Goal: Information Seeking & Learning: Understand process/instructions

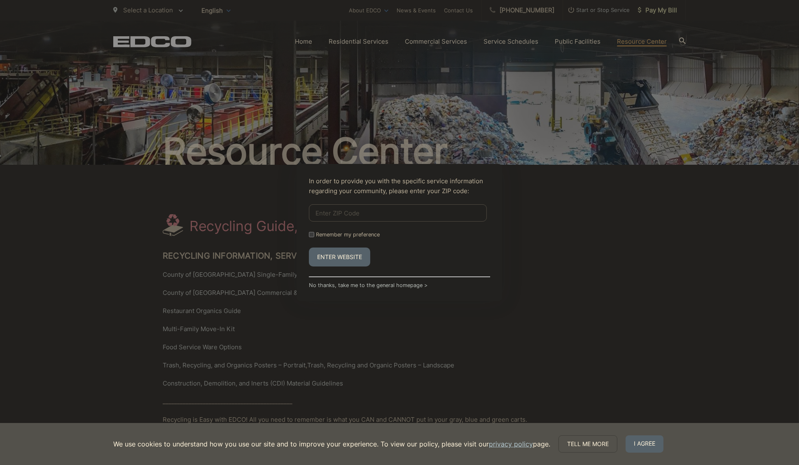
click at [370, 218] on input "Enter ZIP Code" at bounding box center [398, 212] width 178 height 17
type input "92064"
click at [356, 258] on button "Enter Website" at bounding box center [339, 256] width 61 height 19
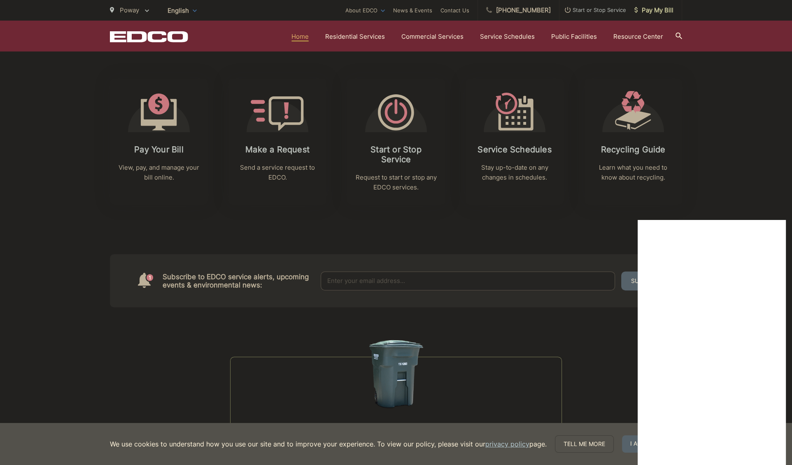
scroll to position [331, 0]
click at [640, 117] on icon at bounding box center [633, 118] width 36 height 17
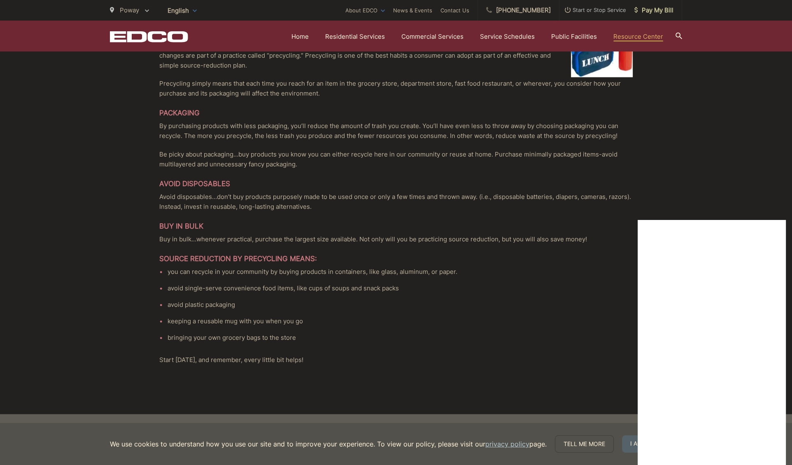
scroll to position [1828, 0]
